Goal: Information Seeking & Learning: Learn about a topic

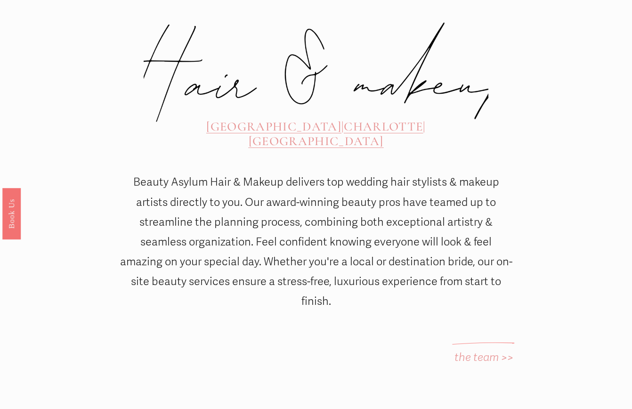
scroll to position [358, 0]
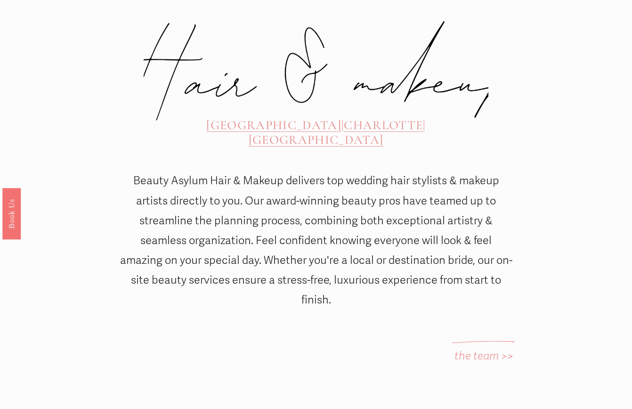
click at [344, 118] on span "CHARLOTTE" at bounding box center [383, 125] width 79 height 15
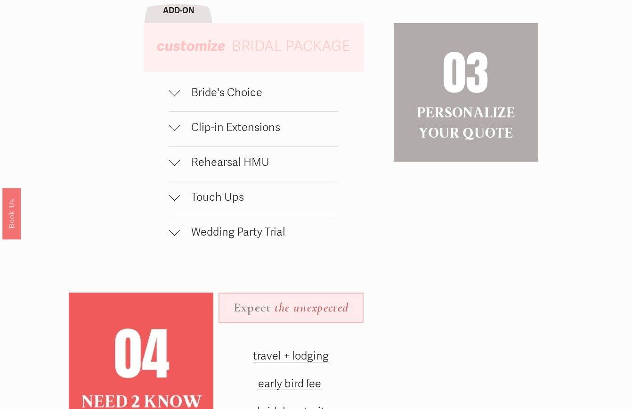
scroll to position [847, 0]
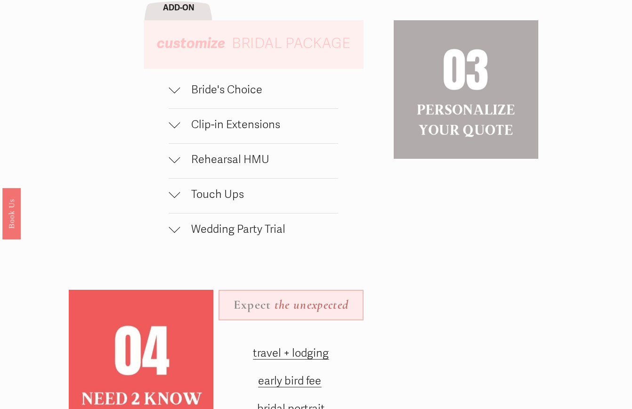
click at [187, 92] on span "Bride's Choice" at bounding box center [259, 90] width 158 height 14
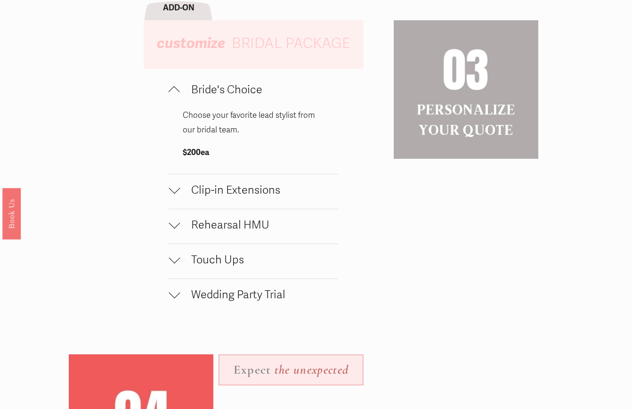
click at [187, 92] on span "Bride's Choice" at bounding box center [259, 90] width 158 height 14
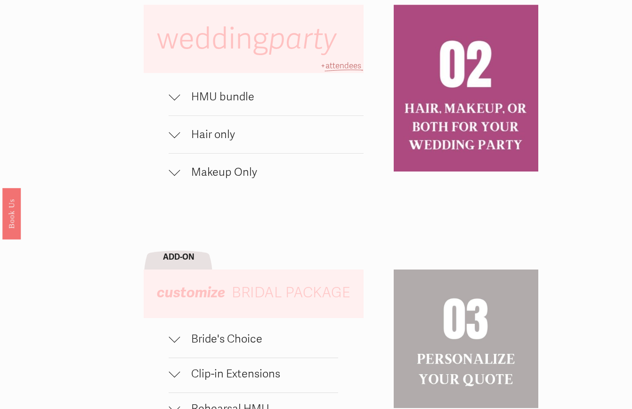
scroll to position [597, 0]
click at [182, 138] on span "Hair only" at bounding box center [271, 135] width 183 height 14
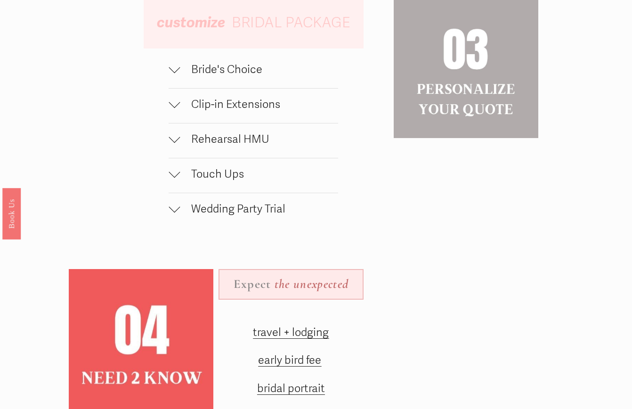
scroll to position [917, 0]
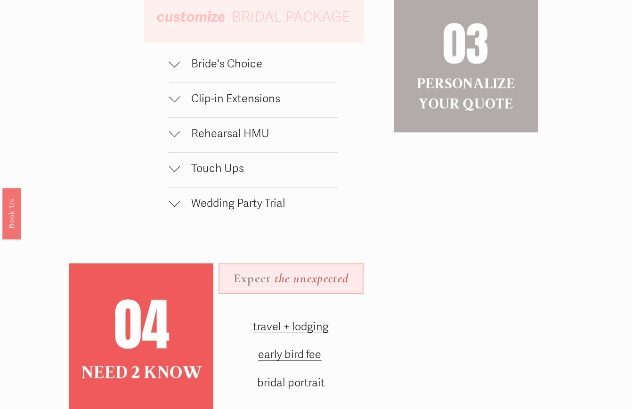
click at [180, 62] on span "Bride's Choice" at bounding box center [259, 64] width 158 height 14
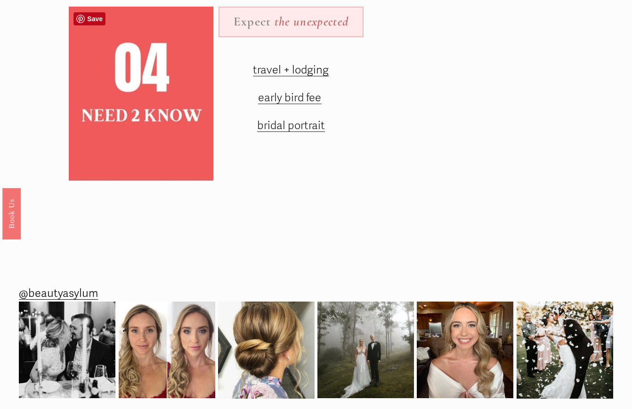
scroll to position [1244, 0]
